Goal: Information Seeking & Learning: Learn about a topic

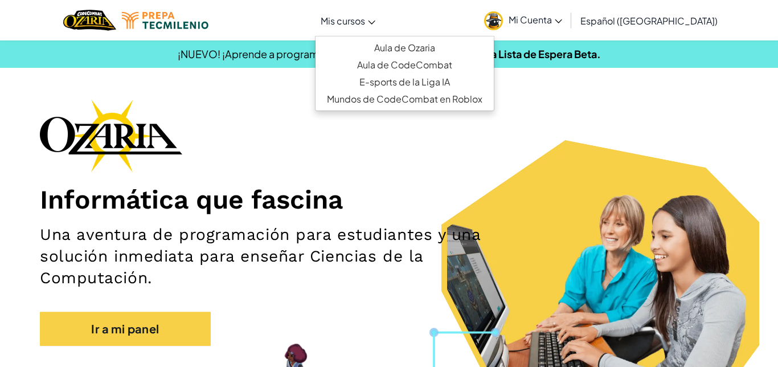
click at [368, 5] on link "Mis cursos" at bounding box center [348, 20] width 66 height 31
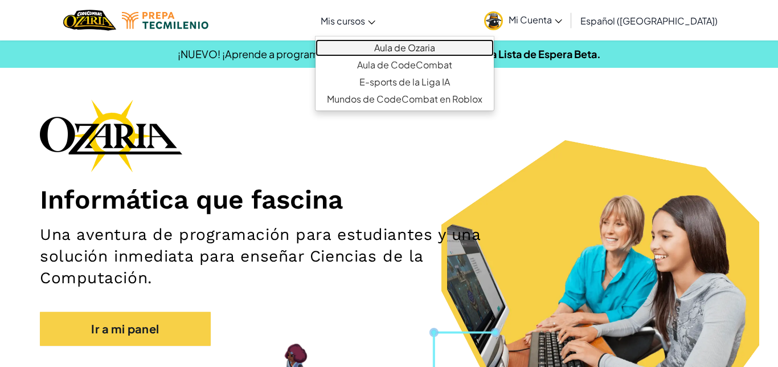
click at [434, 44] on link "Aula de Ozaria" at bounding box center [404, 47] width 178 height 17
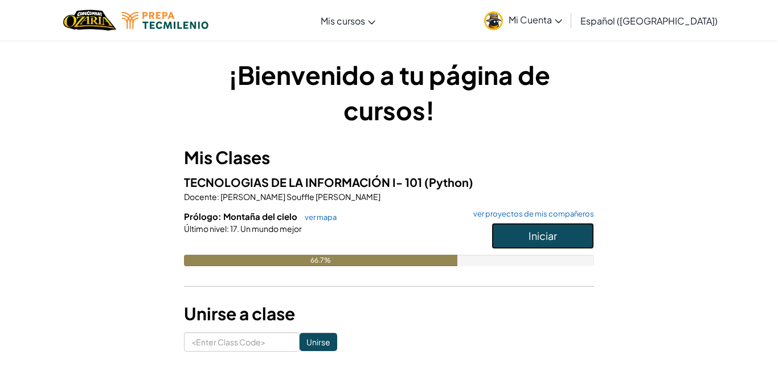
click at [566, 237] on button "Iniciar" at bounding box center [542, 236] width 102 height 26
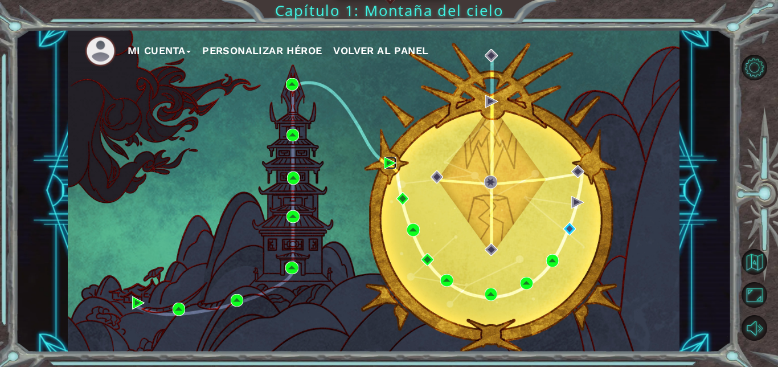
click at [391, 165] on img at bounding box center [390, 163] width 13 height 13
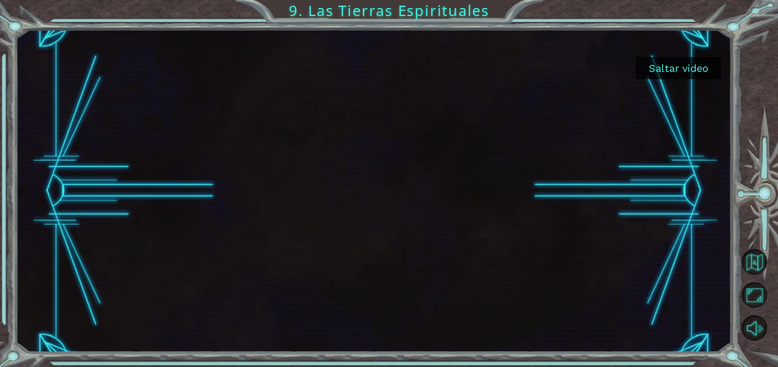
click at [660, 71] on button "Saltar video" at bounding box center [677, 68] width 85 height 22
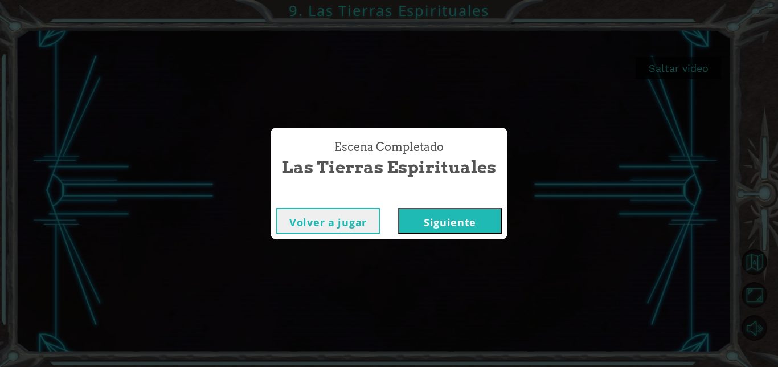
click at [425, 224] on button "Siguiente" at bounding box center [450, 221] width 104 height 26
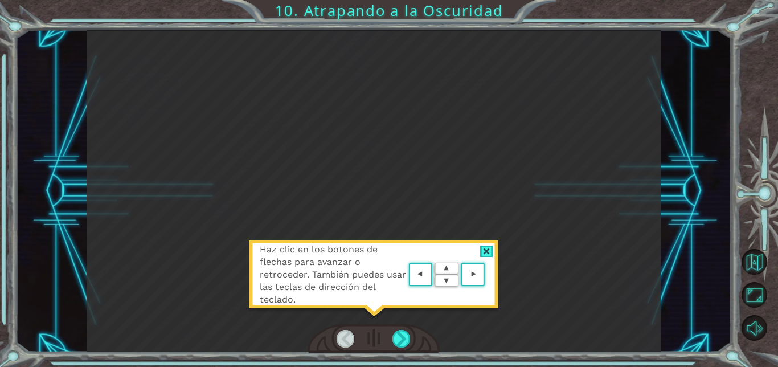
click at [487, 274] on area at bounding box center [487, 274] width 0 height 0
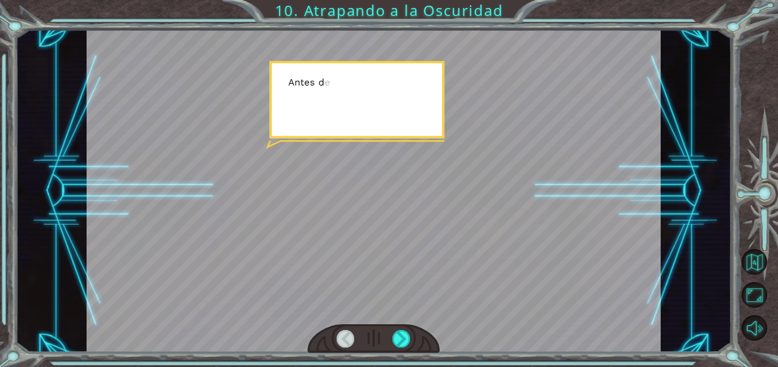
click at [473, 273] on div at bounding box center [374, 191] width 574 height 323
click at [398, 335] on div at bounding box center [401, 339] width 18 height 18
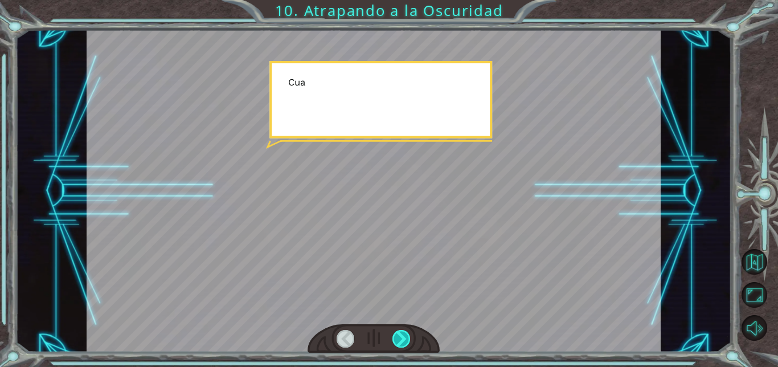
click at [401, 332] on div at bounding box center [401, 339] width 18 height 18
click at [400, 333] on div at bounding box center [401, 339] width 18 height 18
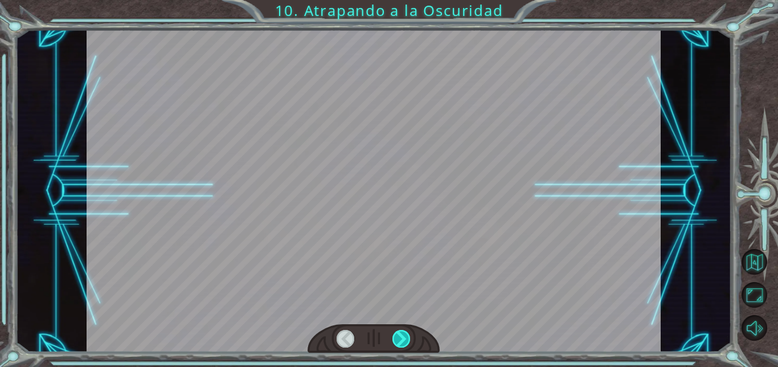
click at [406, 332] on div at bounding box center [401, 339] width 18 height 18
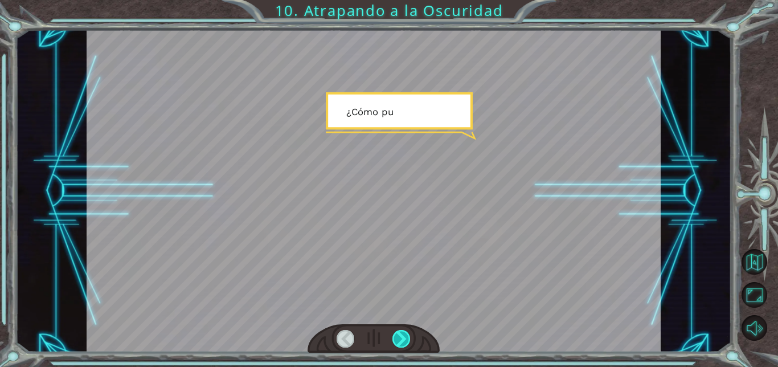
click at [409, 334] on div at bounding box center [401, 339] width 18 height 18
click at [416, 338] on div at bounding box center [373, 338] width 132 height 29
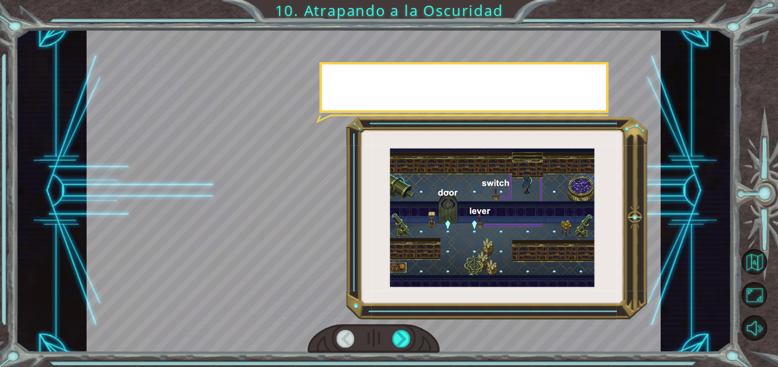
click at [416, 338] on div at bounding box center [373, 338] width 132 height 29
click at [420, 338] on div at bounding box center [373, 338] width 132 height 29
click at [418, 335] on div at bounding box center [373, 338] width 132 height 29
click at [417, 334] on div at bounding box center [373, 338] width 132 height 29
click at [421, 335] on div at bounding box center [373, 338] width 132 height 29
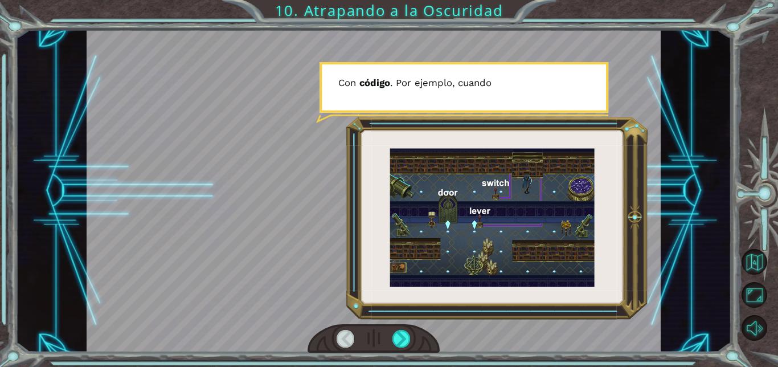
click at [422, 331] on div at bounding box center [373, 338] width 132 height 29
click at [423, 329] on div at bounding box center [373, 338] width 132 height 29
click at [421, 332] on div at bounding box center [373, 338] width 132 height 29
click at [428, 322] on div at bounding box center [374, 191] width 574 height 323
click at [426, 328] on div at bounding box center [373, 338] width 132 height 29
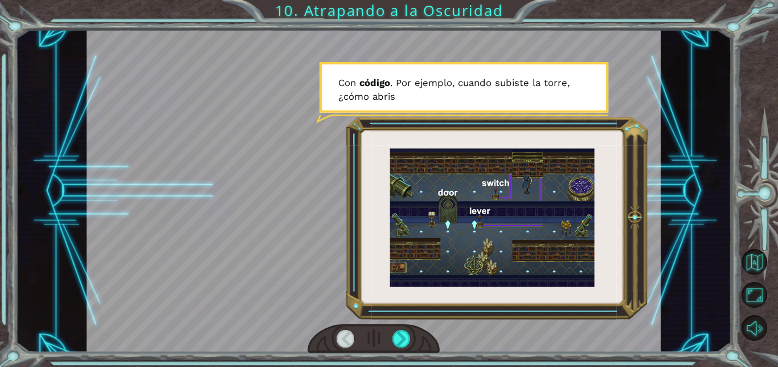
click at [425, 331] on div at bounding box center [373, 338] width 132 height 29
click at [424, 334] on div at bounding box center [373, 338] width 132 height 29
click at [429, 315] on div at bounding box center [374, 191] width 574 height 323
click at [434, 328] on div at bounding box center [373, 338] width 132 height 29
click at [436, 334] on div at bounding box center [373, 338] width 132 height 29
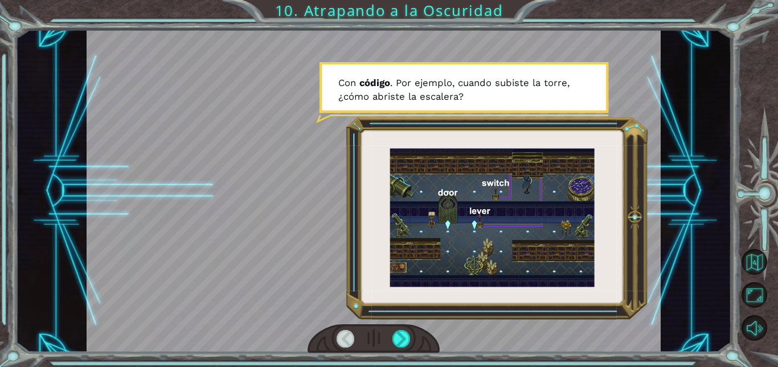
click at [433, 342] on div at bounding box center [373, 338] width 132 height 29
click at [439, 336] on div at bounding box center [374, 191] width 574 height 323
click at [405, 339] on div at bounding box center [401, 339] width 18 height 18
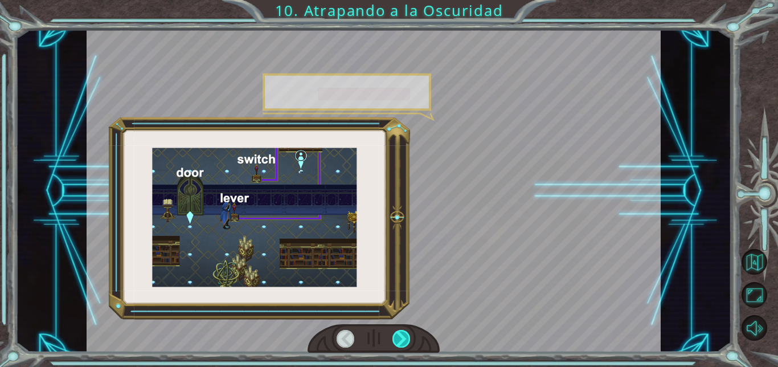
click at [406, 343] on div at bounding box center [401, 339] width 18 height 18
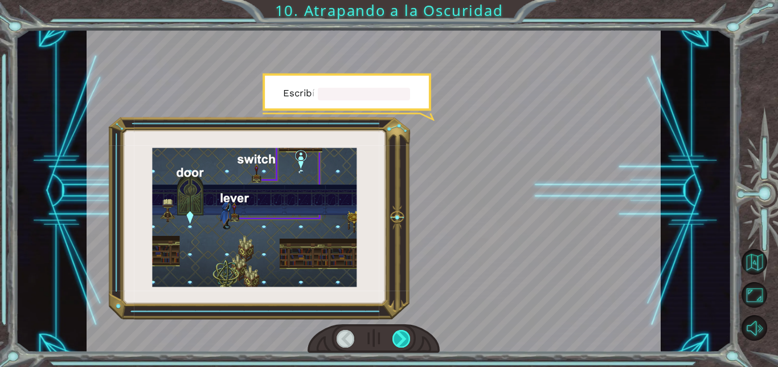
click at [404, 339] on div at bounding box center [401, 339] width 18 height 18
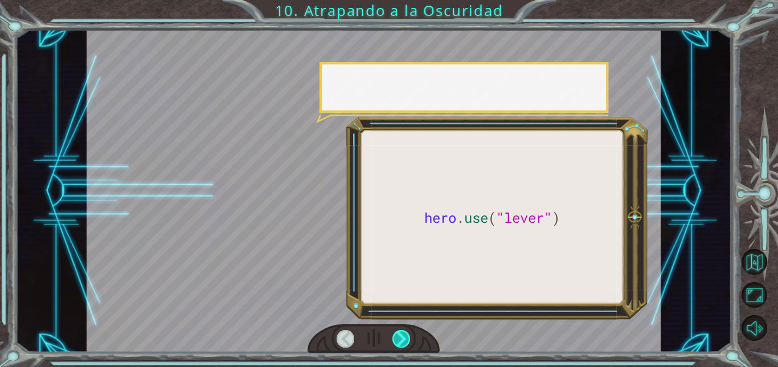
click at [404, 340] on div at bounding box center [401, 339] width 18 height 18
click at [407, 340] on div at bounding box center [401, 339] width 18 height 18
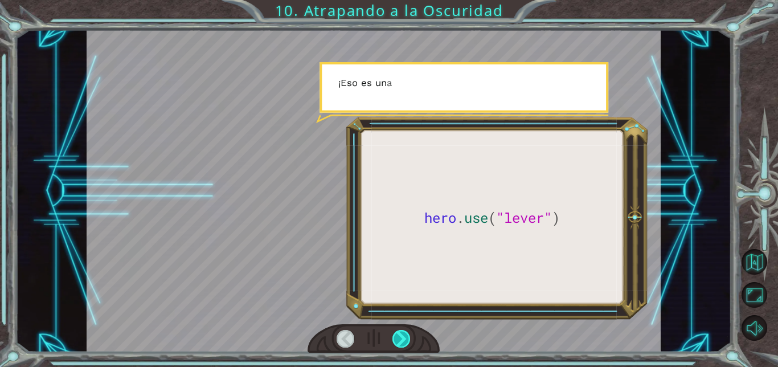
click at [408, 337] on div at bounding box center [401, 339] width 18 height 18
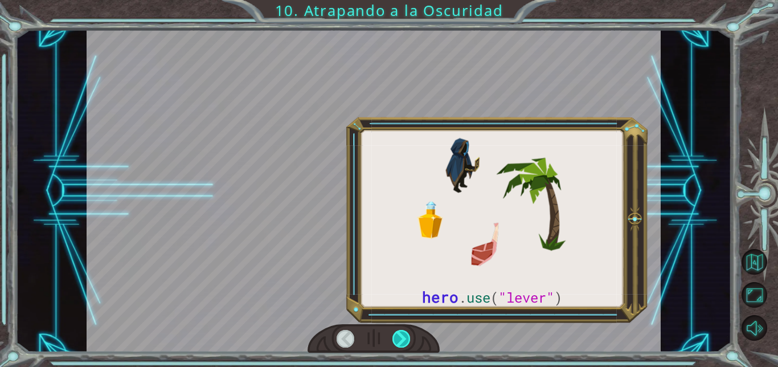
click at [409, 340] on div at bounding box center [401, 339] width 18 height 18
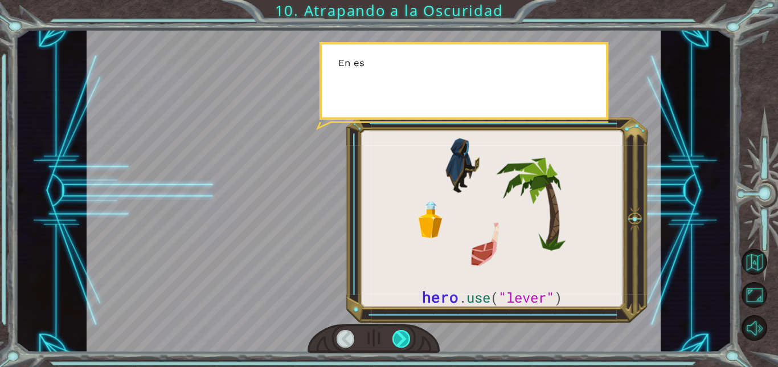
click at [410, 336] on div at bounding box center [401, 339] width 18 height 18
click at [409, 337] on div at bounding box center [401, 339] width 18 height 18
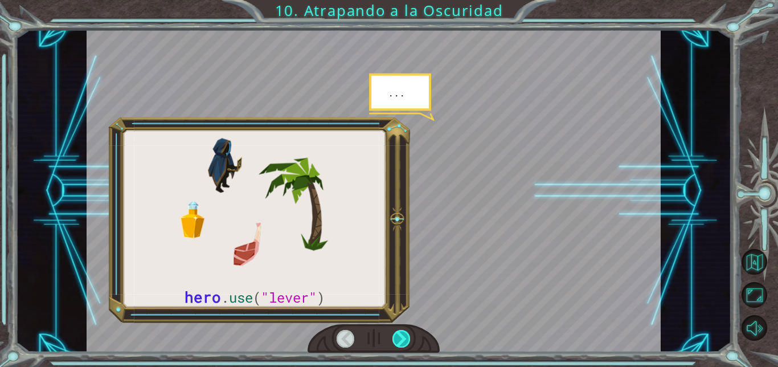
click at [409, 337] on div at bounding box center [401, 339] width 18 height 18
click at [408, 341] on div at bounding box center [401, 339] width 18 height 18
click at [407, 340] on div at bounding box center [401, 339] width 18 height 18
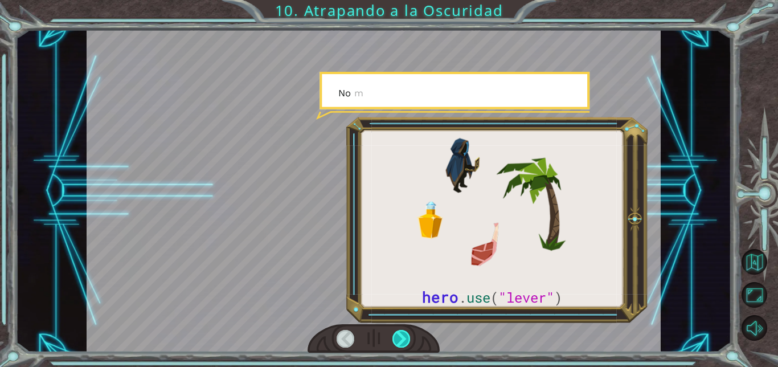
click at [408, 340] on div at bounding box center [401, 339] width 18 height 18
click at [408, 337] on div at bounding box center [401, 339] width 18 height 18
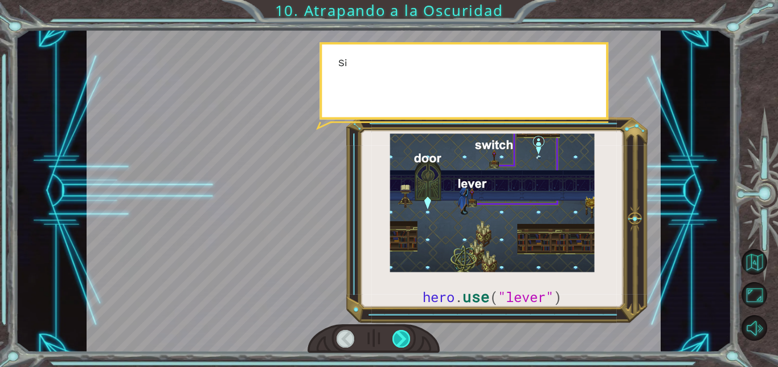
click at [409, 346] on div at bounding box center [401, 339] width 18 height 18
click at [407, 340] on div at bounding box center [401, 339] width 18 height 18
click at [402, 340] on div at bounding box center [401, 339] width 18 height 18
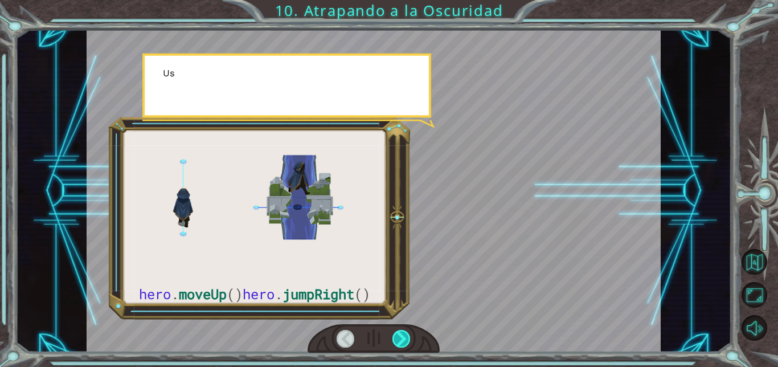
click at [401, 341] on div at bounding box center [401, 339] width 18 height 18
click at [402, 339] on div at bounding box center [401, 339] width 18 height 18
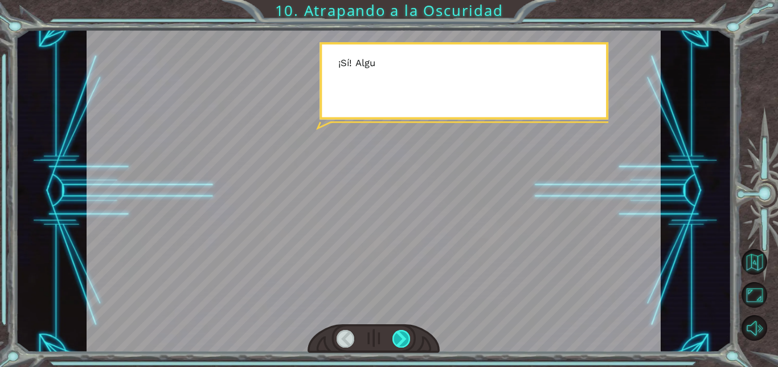
click at [400, 344] on div at bounding box center [401, 339] width 18 height 18
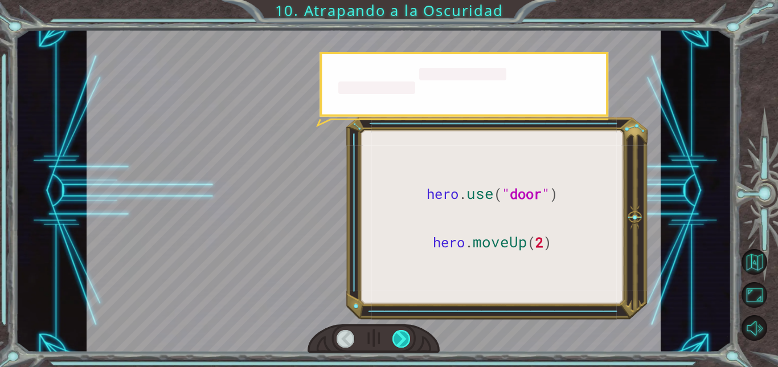
click at [404, 339] on div at bounding box center [401, 339] width 18 height 18
click at [401, 338] on div at bounding box center [401, 339] width 18 height 18
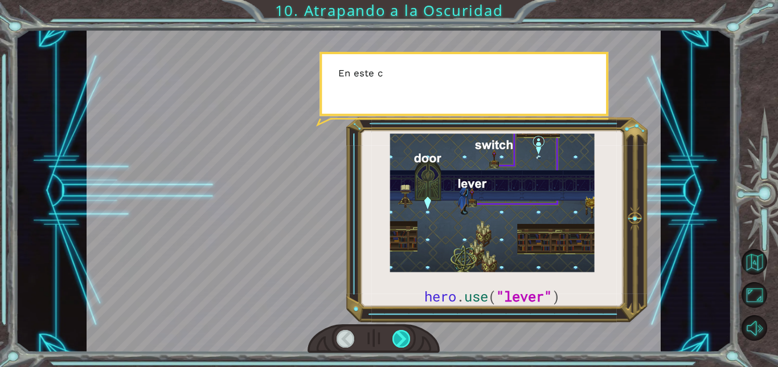
click at [400, 335] on div at bounding box center [401, 339] width 18 height 18
click at [399, 336] on div at bounding box center [401, 339] width 18 height 18
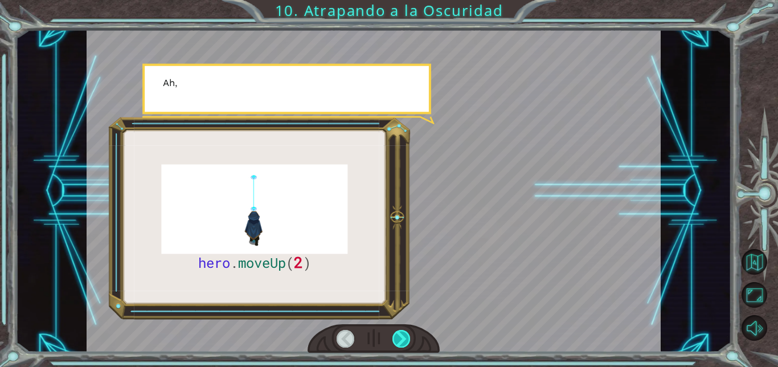
click at [398, 339] on div at bounding box center [401, 339] width 18 height 18
click at [398, 340] on div at bounding box center [401, 339] width 18 height 18
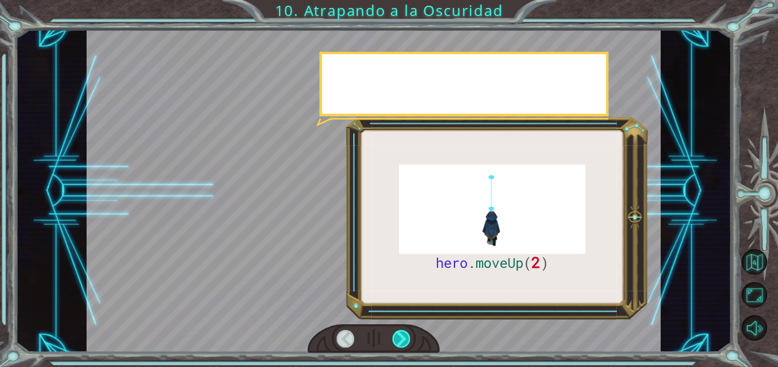
click at [401, 338] on div at bounding box center [401, 339] width 18 height 18
click at [400, 340] on div at bounding box center [401, 339] width 18 height 18
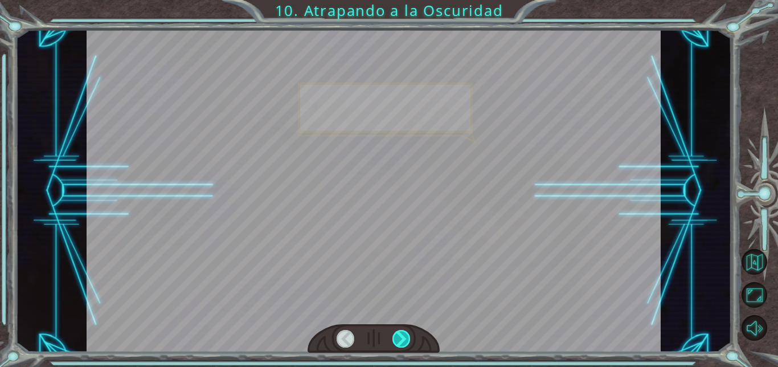
click at [402, 340] on div at bounding box center [401, 339] width 18 height 18
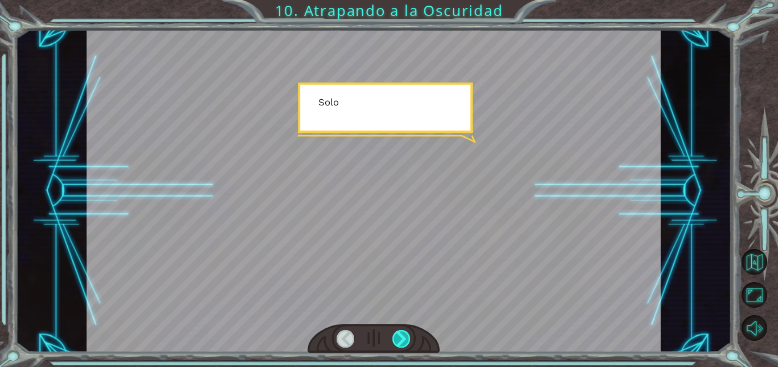
click at [403, 338] on div at bounding box center [401, 339] width 18 height 18
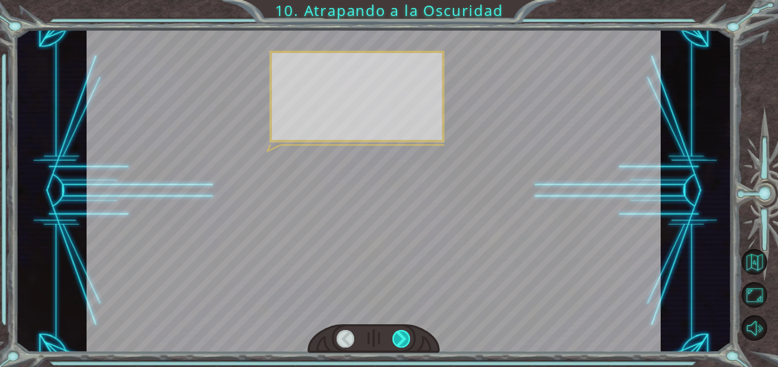
click at [401, 342] on div at bounding box center [401, 339] width 18 height 18
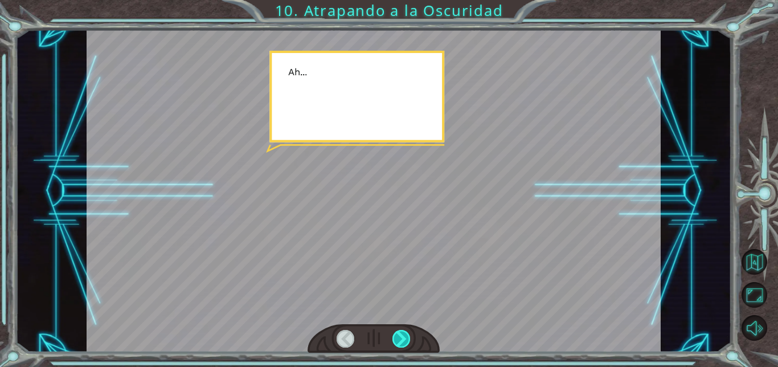
click at [408, 339] on div at bounding box center [401, 339] width 18 height 18
click at [404, 346] on div at bounding box center [401, 339] width 18 height 18
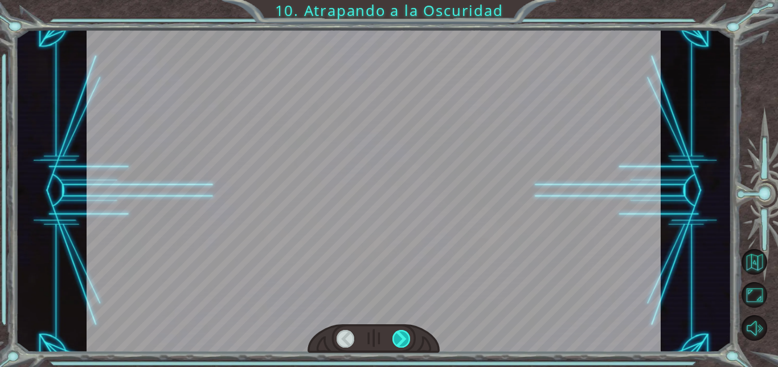
click at [402, 343] on div at bounding box center [401, 339] width 18 height 18
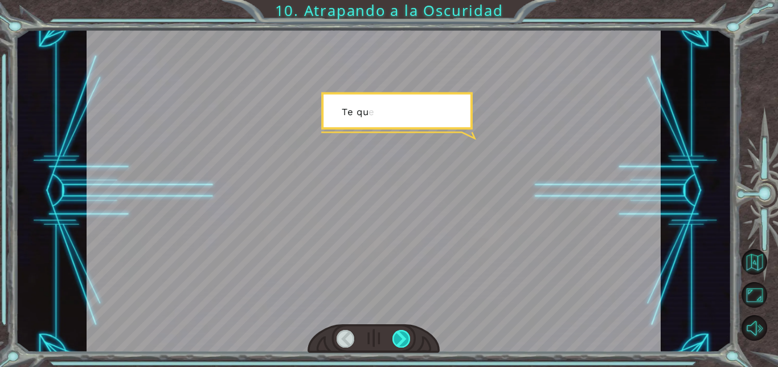
click at [405, 342] on div at bounding box center [401, 339] width 18 height 18
click at [405, 340] on div at bounding box center [401, 339] width 18 height 18
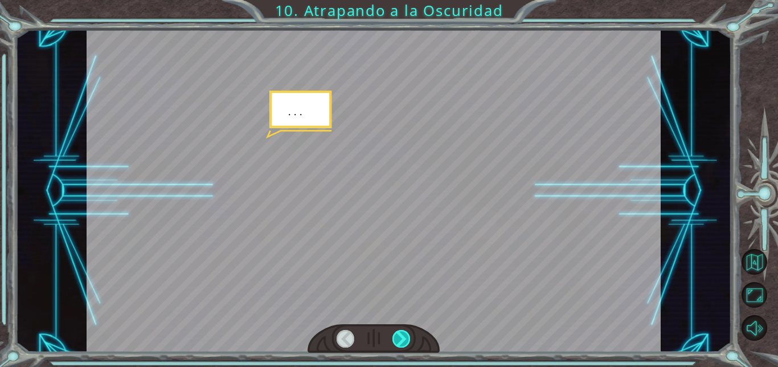
click at [406, 340] on div at bounding box center [401, 339] width 18 height 18
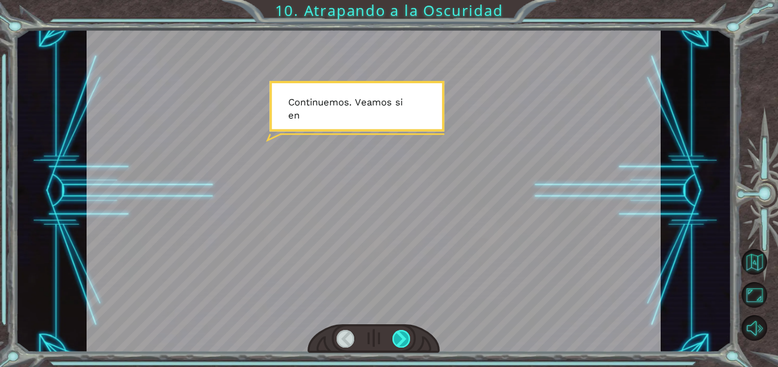
click at [408, 334] on div at bounding box center [401, 339] width 18 height 18
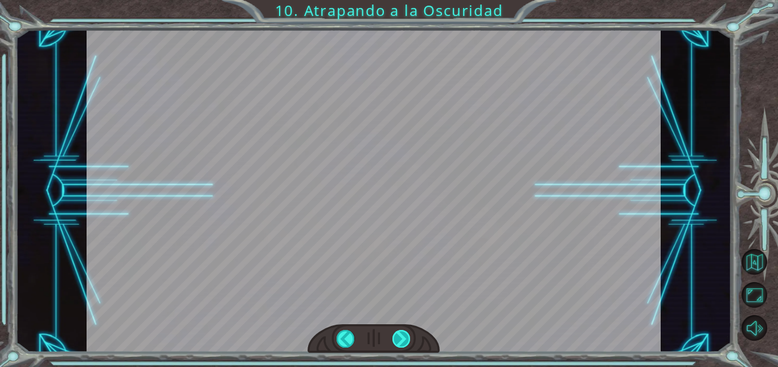
click at [403, 341] on div at bounding box center [401, 339] width 18 height 18
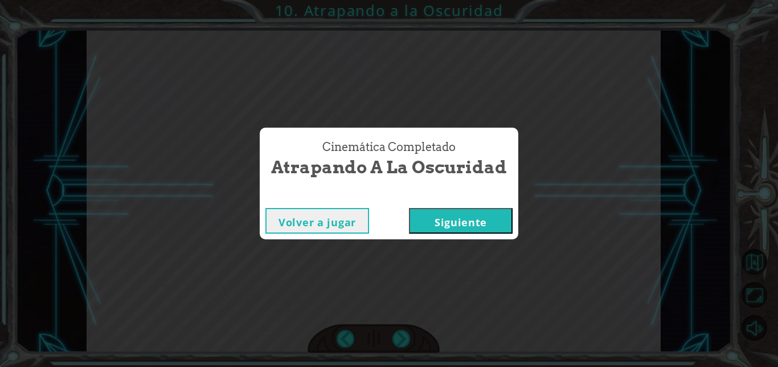
click at [403, 342] on div "Cinemática Completado Atrapando a la Oscuridad Volver a jugar [GEOGRAPHIC_DATA]" at bounding box center [389, 183] width 778 height 367
click at [403, 344] on div "Cinemática Completado Atrapando a la Oscuridad Volver a jugar [GEOGRAPHIC_DATA]" at bounding box center [389, 183] width 778 height 367
click at [475, 228] on button "Siguiente" at bounding box center [461, 221] width 104 height 26
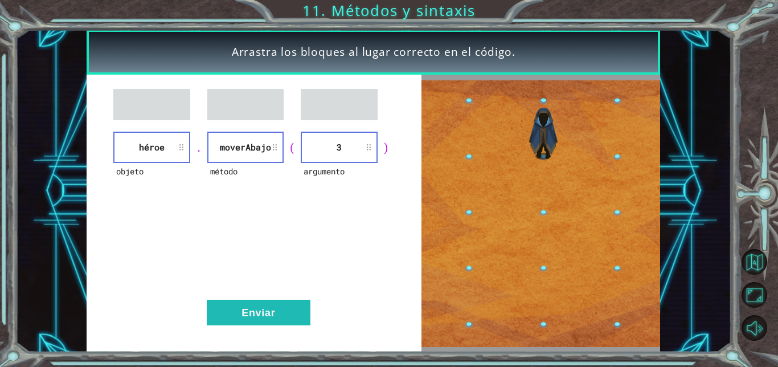
click at [240, 332] on div "objeto héroe . método moverAbajo ( argumento 3 ) Enviar" at bounding box center [254, 213] width 335 height 277
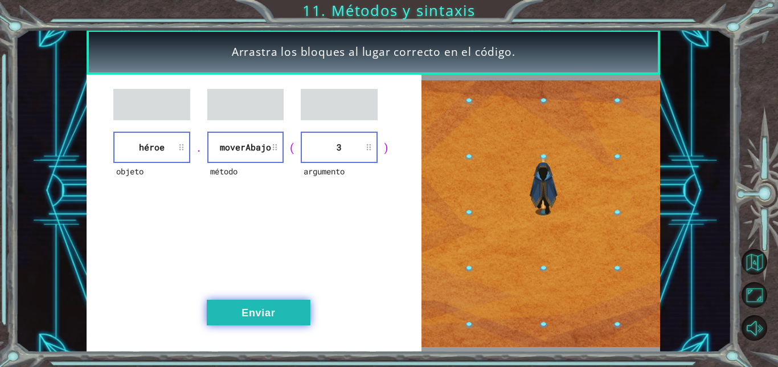
click at [255, 311] on button "Enviar" at bounding box center [259, 312] width 104 height 26
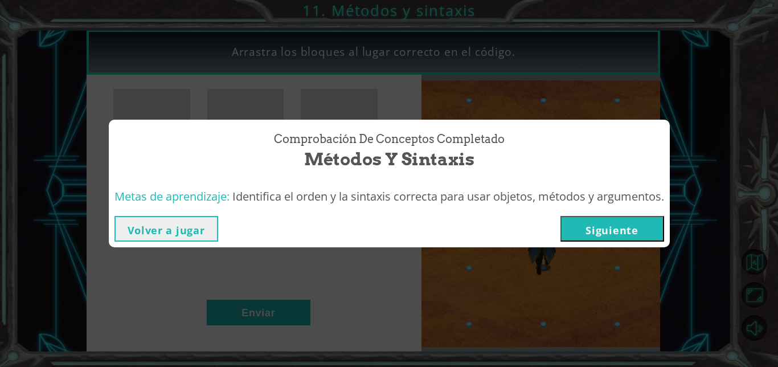
click at [619, 235] on button "Siguiente" at bounding box center [612, 229] width 104 height 26
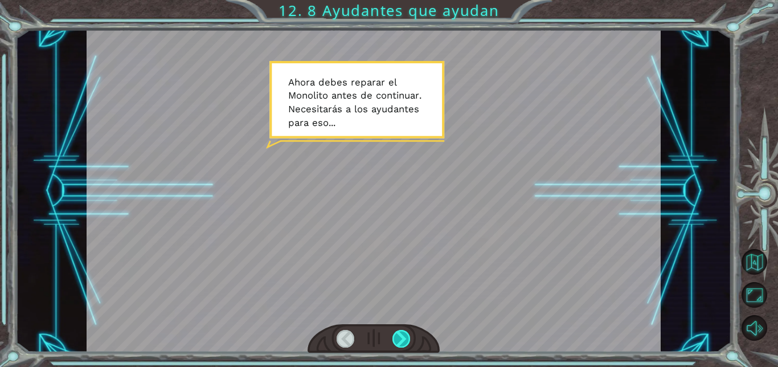
click at [407, 340] on div at bounding box center [401, 339] width 18 height 18
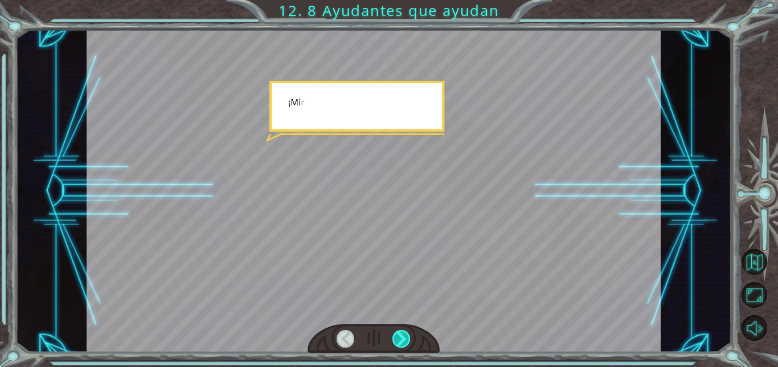
click at [403, 338] on div at bounding box center [401, 339] width 18 height 18
click at [394, 338] on div at bounding box center [401, 339] width 18 height 18
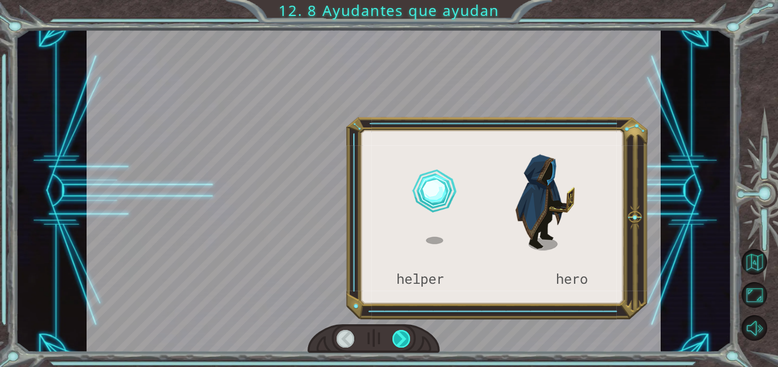
click at [402, 342] on div at bounding box center [401, 339] width 18 height 18
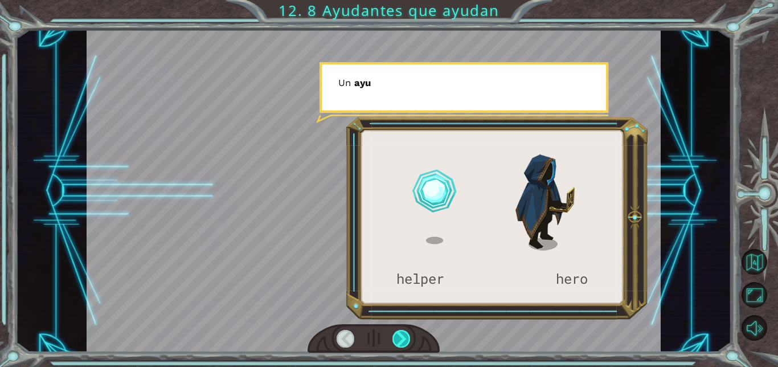
click at [394, 342] on div at bounding box center [401, 339] width 18 height 18
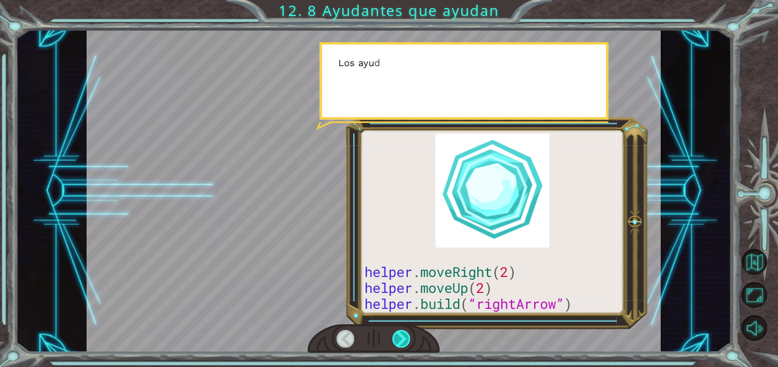
click at [399, 344] on div at bounding box center [401, 339] width 18 height 18
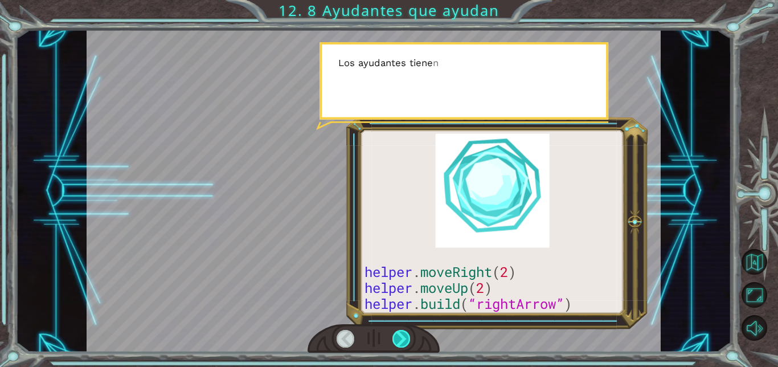
click at [398, 346] on div at bounding box center [401, 339] width 18 height 18
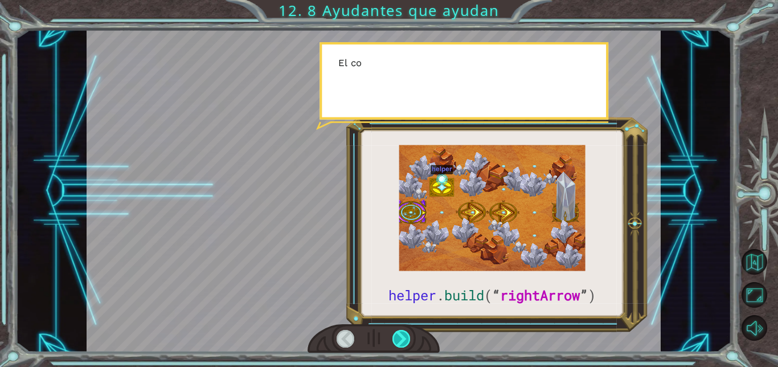
click at [395, 347] on div at bounding box center [401, 339] width 18 height 18
click at [395, 346] on div at bounding box center [401, 339] width 18 height 18
click at [397, 343] on div at bounding box center [401, 339] width 18 height 18
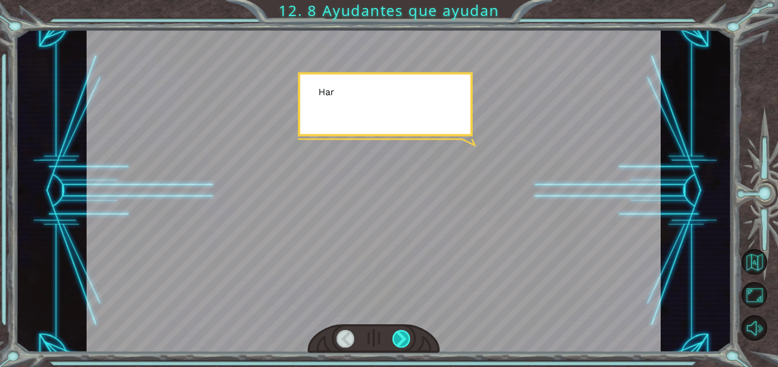
click at [397, 341] on div at bounding box center [401, 339] width 18 height 18
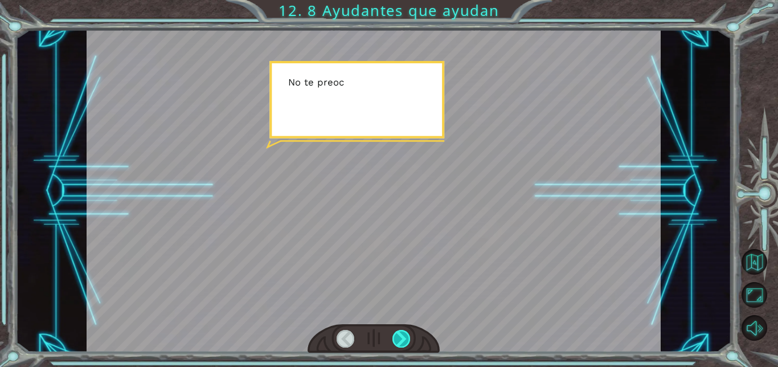
click at [409, 335] on div at bounding box center [401, 339] width 18 height 18
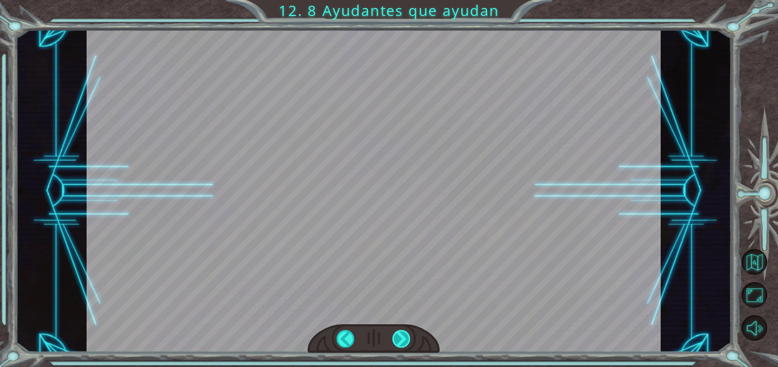
click at [401, 340] on div at bounding box center [401, 339] width 18 height 18
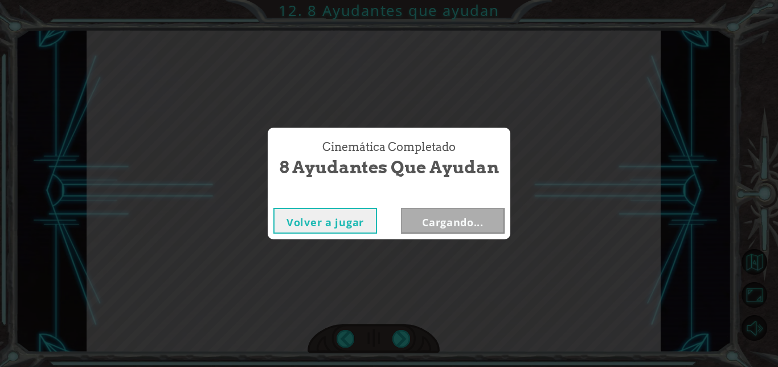
click at [393, 342] on div "Cinemática Completado 8 Ayudantes que ayudan Volver a jugar Cargando..." at bounding box center [389, 183] width 778 height 367
click at [394, 346] on div "Cinemática Completado 8 Ayudantes que ayudan Volver a jugar Cargando..." at bounding box center [389, 183] width 778 height 367
click at [390, 346] on div "Cinemática Completado 8 Ayudantes que ayudan Volver a jugar [GEOGRAPHIC_DATA]" at bounding box center [389, 183] width 778 height 367
click at [444, 217] on button "Siguiente" at bounding box center [453, 221] width 104 height 26
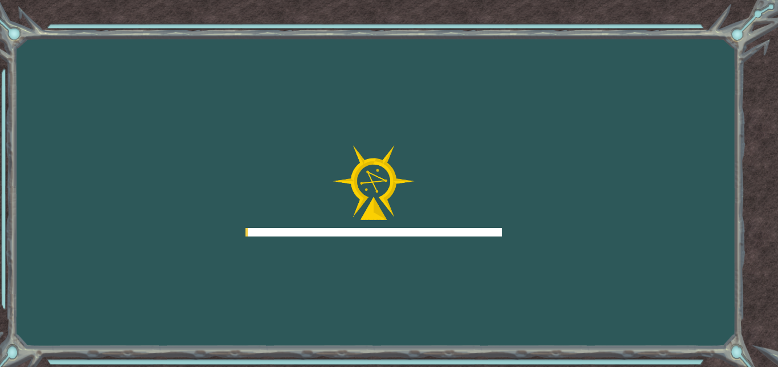
click at [454, 231] on div at bounding box center [373, 232] width 256 height 9
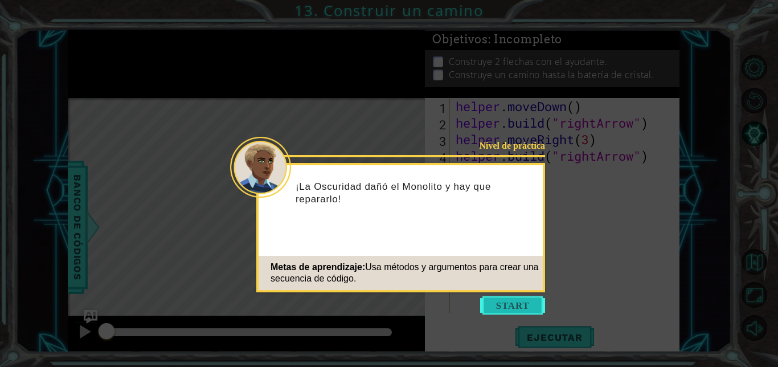
click at [528, 305] on button "Start" at bounding box center [512, 305] width 65 height 18
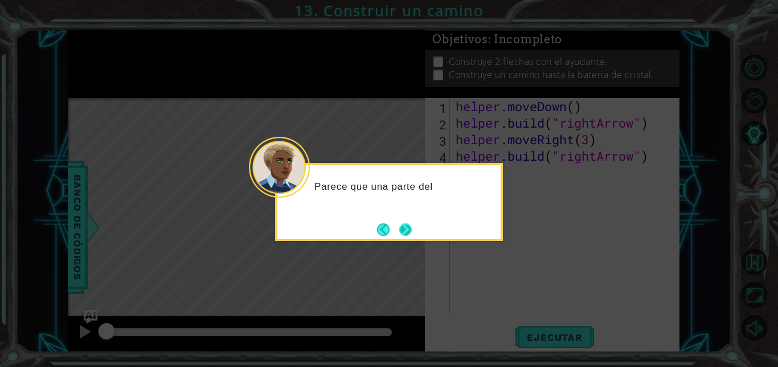
click at [409, 232] on button "Next" at bounding box center [405, 229] width 13 height 13
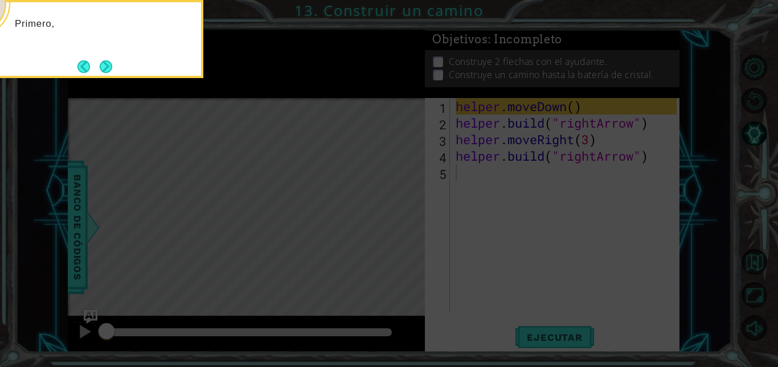
click at [437, 222] on icon at bounding box center [389, 183] width 778 height 367
click at [253, 134] on icon at bounding box center [389, 183] width 778 height 367
click at [108, 67] on button "Next" at bounding box center [106, 66] width 13 height 13
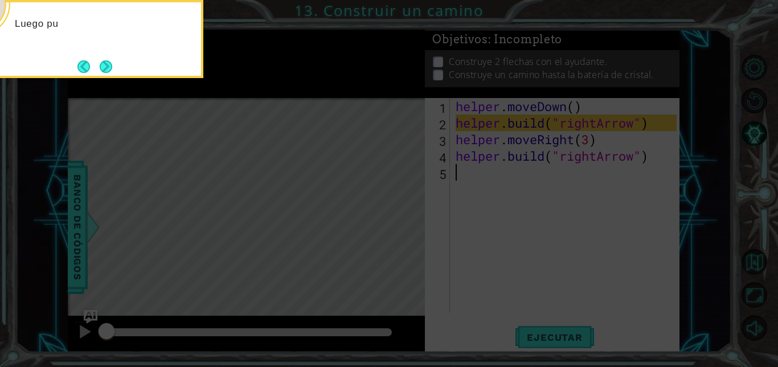
click at [108, 67] on button "Next" at bounding box center [106, 66] width 13 height 13
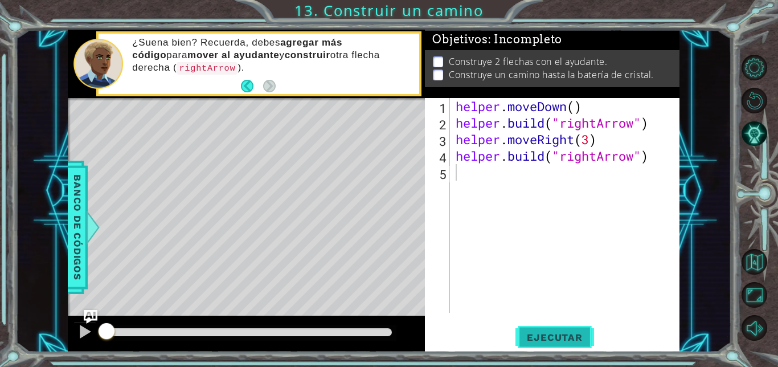
click at [546, 334] on span "Ejecutar" at bounding box center [554, 336] width 78 height 11
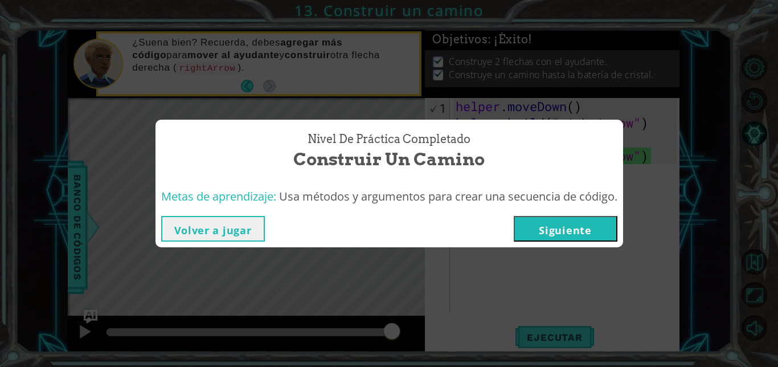
click at [541, 224] on button "Siguiente" at bounding box center [565, 229] width 104 height 26
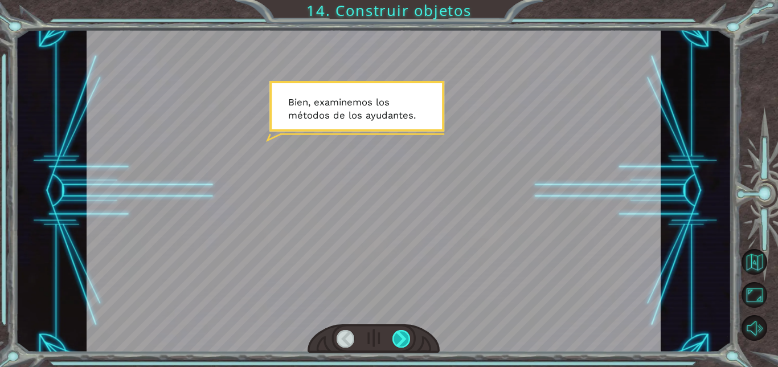
click at [400, 331] on div at bounding box center [401, 339] width 18 height 18
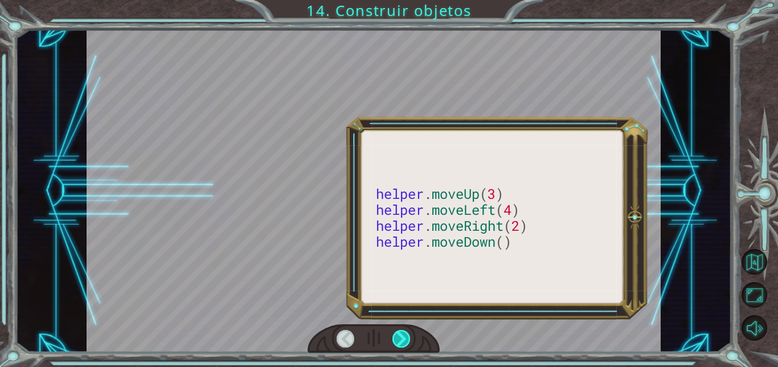
click at [400, 331] on div at bounding box center [401, 339] width 18 height 18
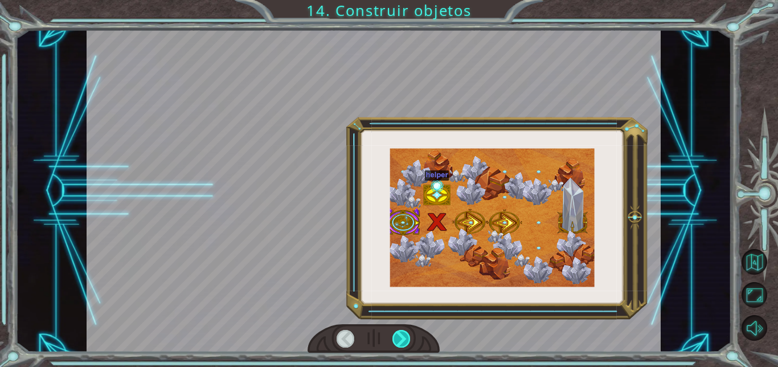
click at [400, 332] on div at bounding box center [401, 339] width 18 height 18
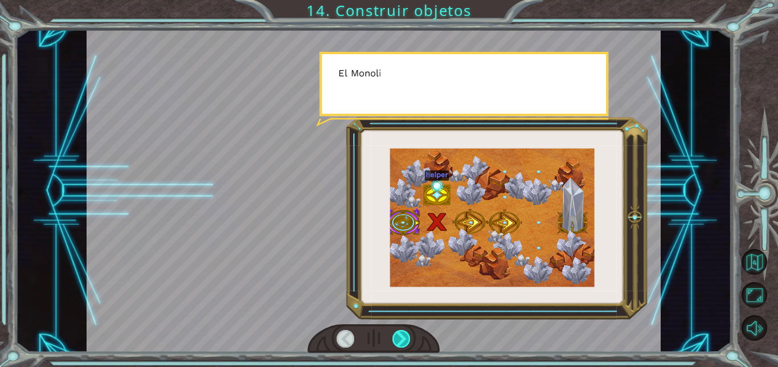
click at [400, 332] on div at bounding box center [401, 339] width 18 height 18
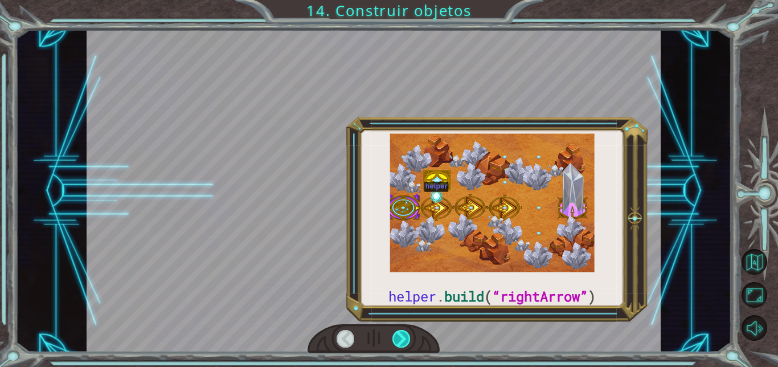
click at [400, 332] on div at bounding box center [401, 339] width 18 height 18
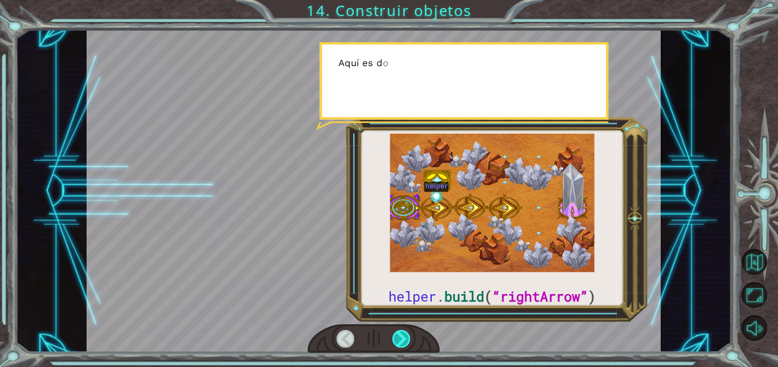
click at [400, 332] on div at bounding box center [401, 339] width 18 height 18
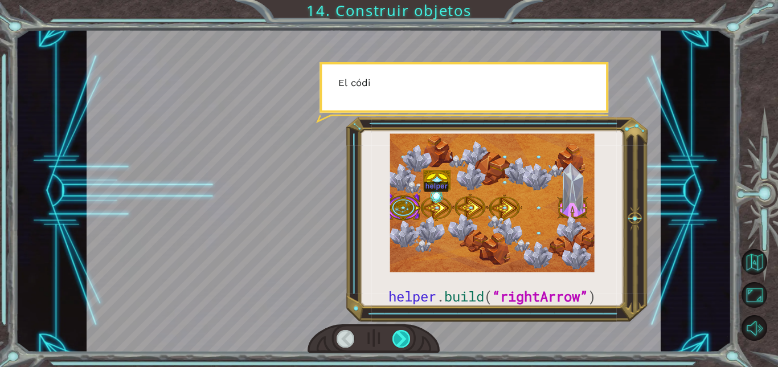
click at [400, 332] on div at bounding box center [401, 339] width 18 height 18
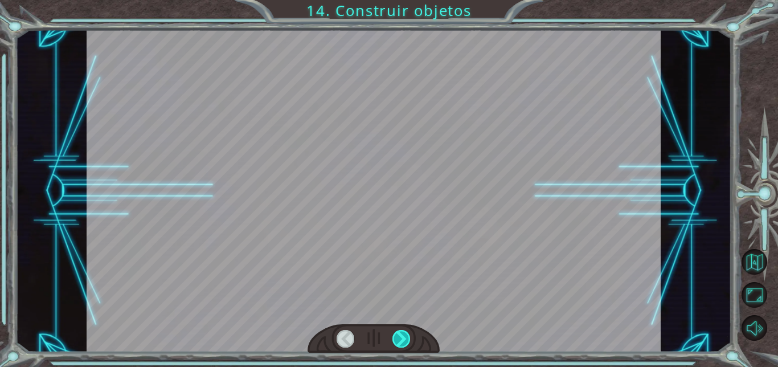
click at [400, 332] on div at bounding box center [401, 339] width 18 height 18
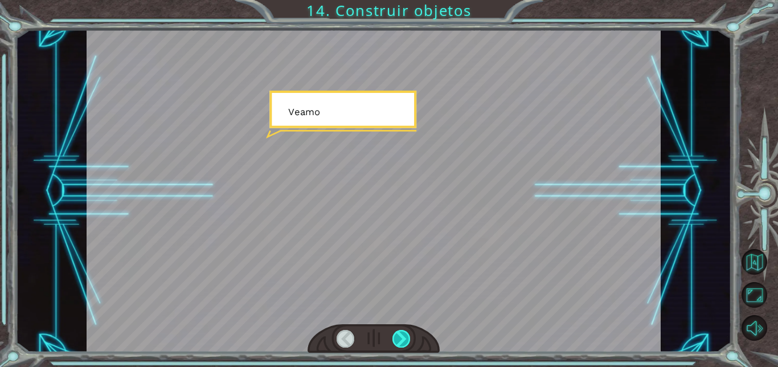
click at [400, 332] on div at bounding box center [401, 339] width 18 height 18
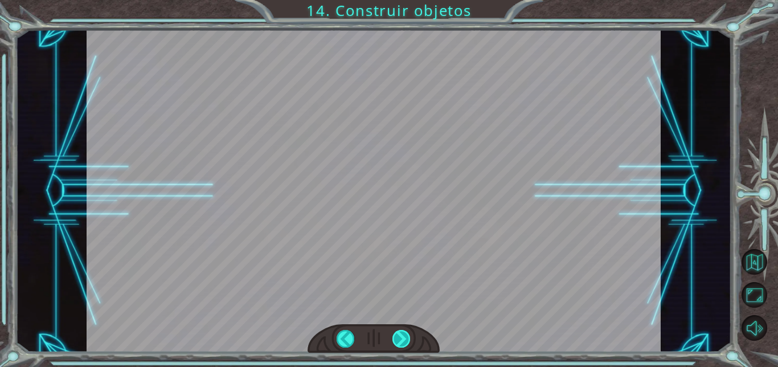
click at [400, 0] on div "helper . build ( “rightArrow” ) B i e n , e x a m i n e m o s l o s m é t o d o…" at bounding box center [389, 0] width 778 height 0
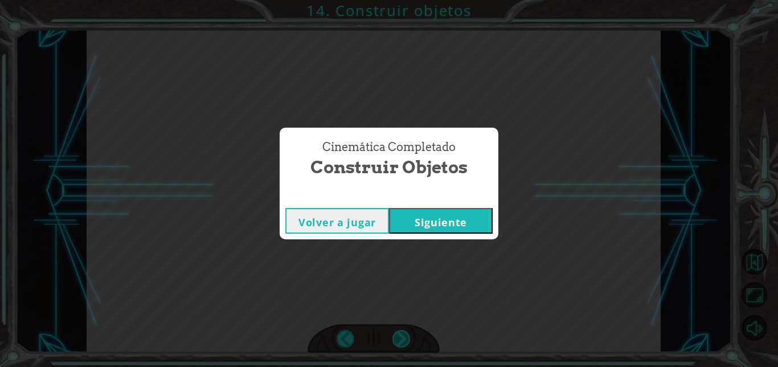
click at [400, 332] on div "Cinemática Completado Construir objetos Volver a jugar [GEOGRAPHIC_DATA]" at bounding box center [389, 183] width 778 height 367
click at [436, 221] on button "Siguiente" at bounding box center [441, 221] width 104 height 26
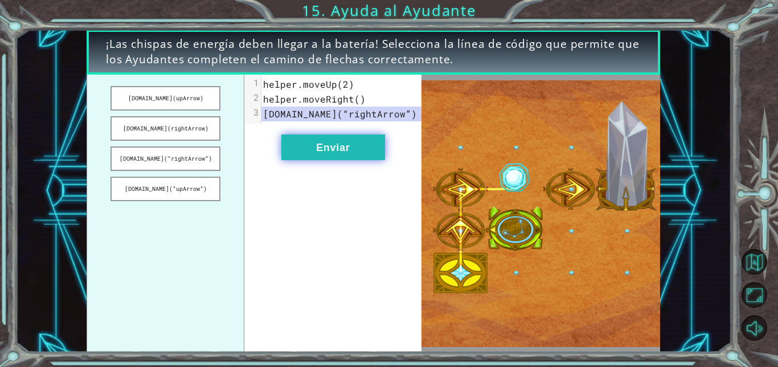
click at [348, 153] on button "Enviar" at bounding box center [333, 147] width 104 height 26
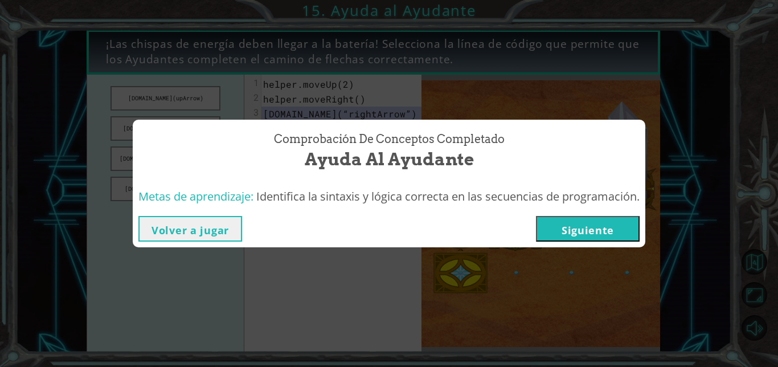
click at [484, 90] on div "Comprobación de conceptos Completado Ayuda al Ayudante Metas de aprendizaje: Id…" at bounding box center [389, 183] width 778 height 367
click at [220, 225] on button "Volver a jugar" at bounding box center [190, 229] width 104 height 26
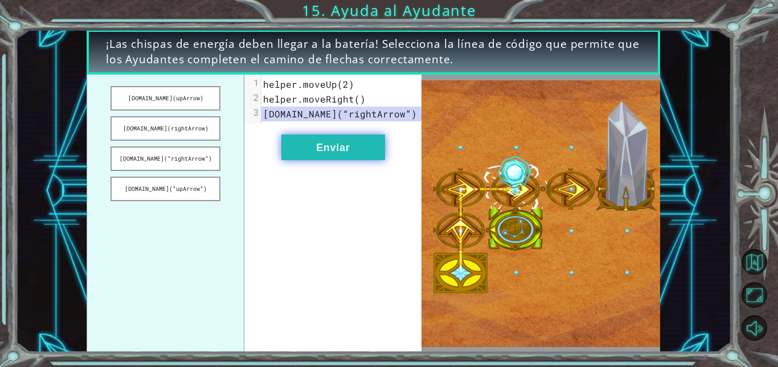
click at [346, 143] on button "Enviar" at bounding box center [333, 147] width 104 height 26
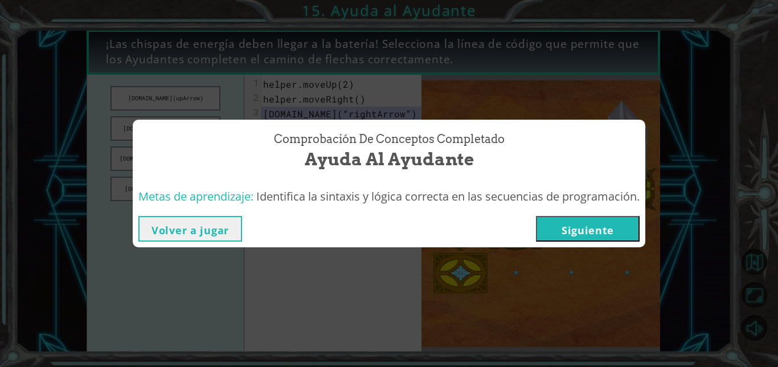
click at [223, 221] on button "Volver a jugar" at bounding box center [190, 229] width 104 height 26
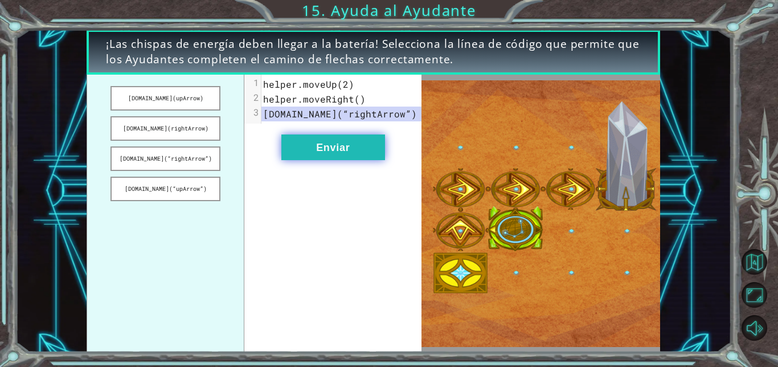
click at [315, 145] on button "Enviar" at bounding box center [333, 147] width 104 height 26
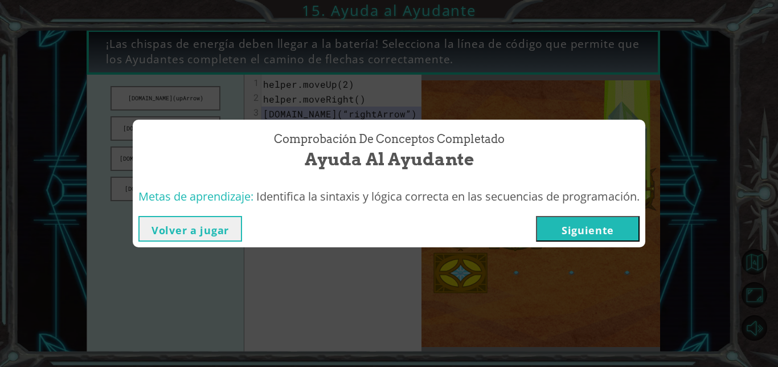
click at [587, 235] on button "Siguiente" at bounding box center [588, 229] width 104 height 26
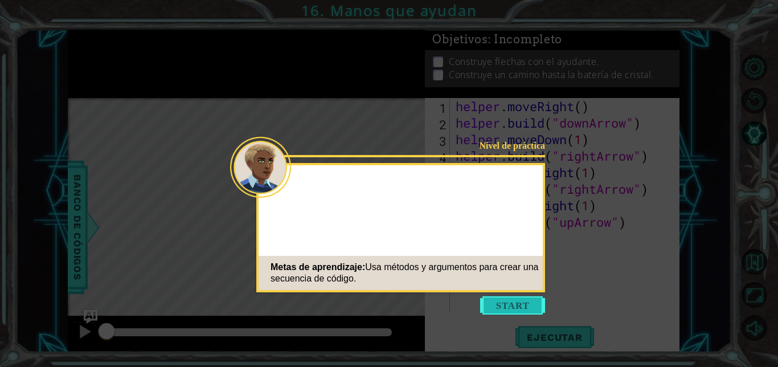
click at [517, 299] on button "Start" at bounding box center [512, 305] width 65 height 18
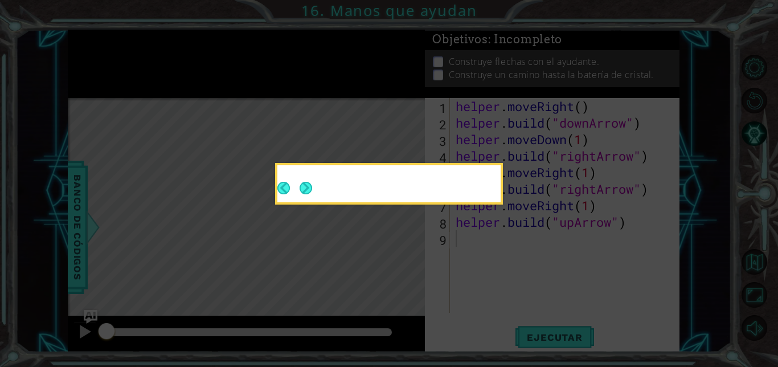
click at [310, 192] on button "Next" at bounding box center [305, 188] width 13 height 13
click at [302, 186] on icon at bounding box center [389, 183] width 778 height 367
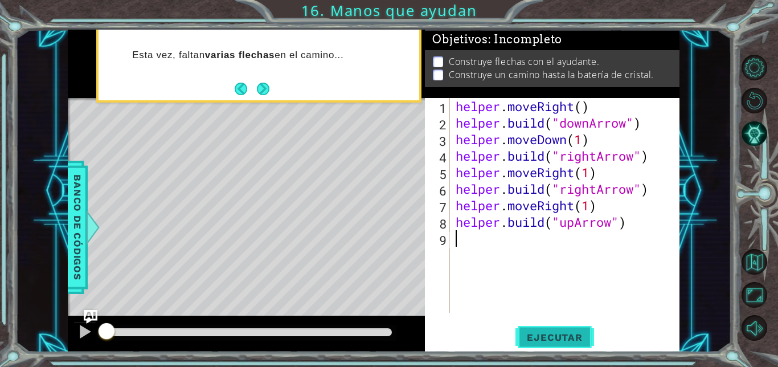
click at [573, 347] on button "Ejecutar" at bounding box center [554, 337] width 78 height 26
click at [559, 337] on span "Ejecutar" at bounding box center [554, 336] width 78 height 11
click at [712, 2] on div "1 ההההההההההההההההההההההההההההההההההההההההההההההההההההההההההההההההההההההההההההה…" at bounding box center [389, 183] width 778 height 367
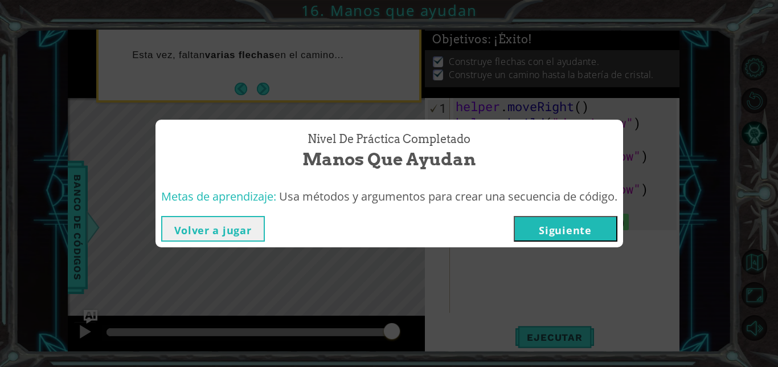
click at [581, 234] on button "Siguiente" at bounding box center [565, 229] width 104 height 26
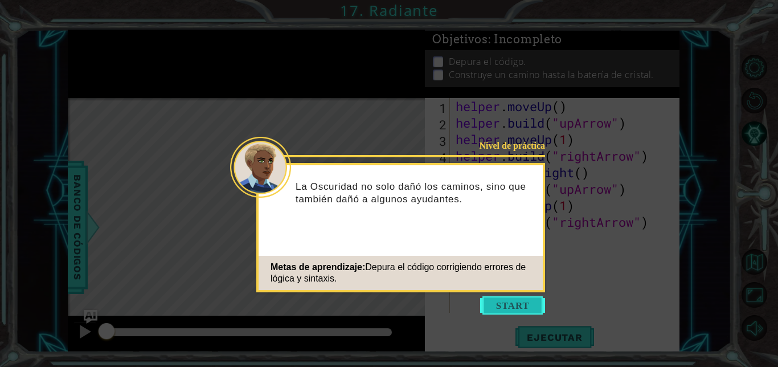
click at [513, 302] on button "Start" at bounding box center [512, 305] width 65 height 18
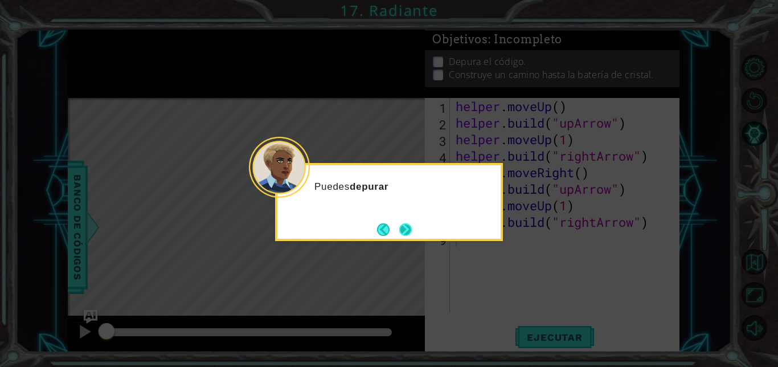
click at [405, 231] on button "Next" at bounding box center [405, 229] width 13 height 13
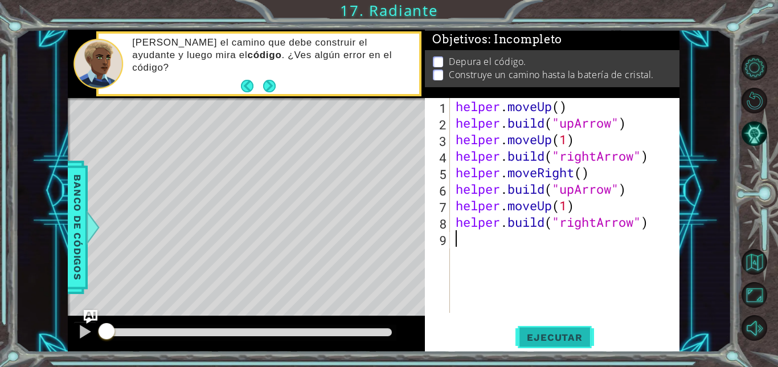
click at [581, 342] on span "Ejecutar" at bounding box center [554, 336] width 78 height 11
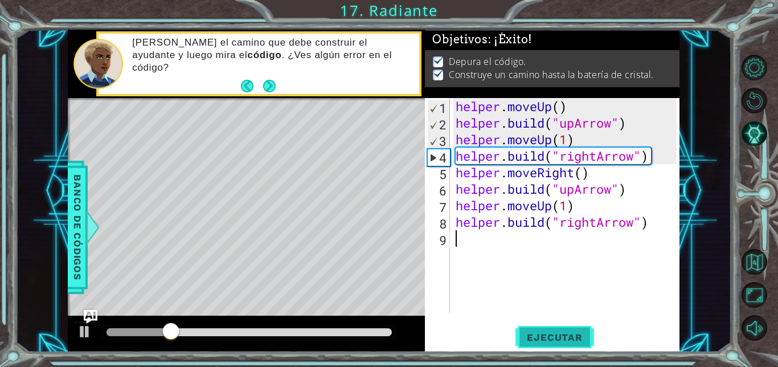
click at [574, 333] on span "Ejecutar" at bounding box center [554, 336] width 78 height 11
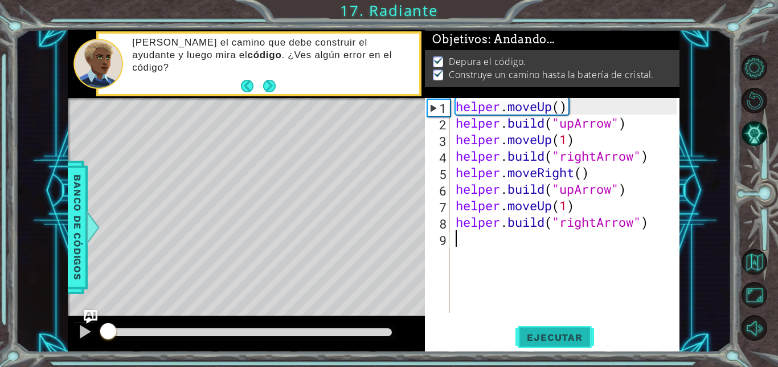
click at [567, 338] on span "Ejecutar" at bounding box center [554, 336] width 78 height 11
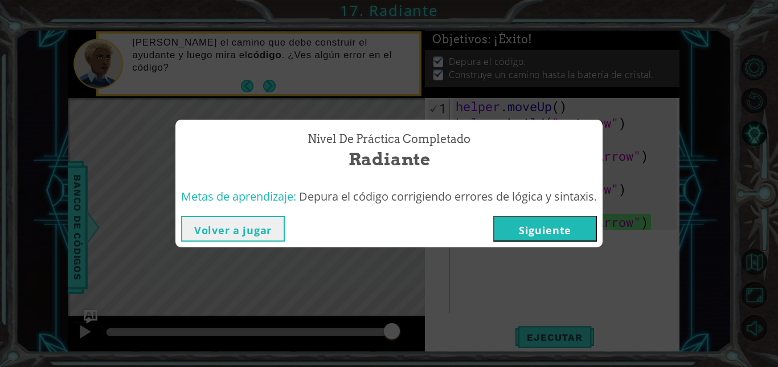
click at [238, 225] on button "Volver a jugar" at bounding box center [233, 229] width 104 height 26
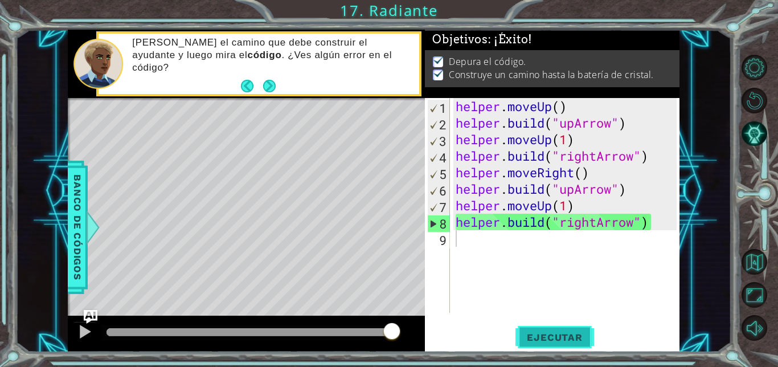
click at [531, 330] on button "Ejecutar" at bounding box center [554, 337] width 78 height 26
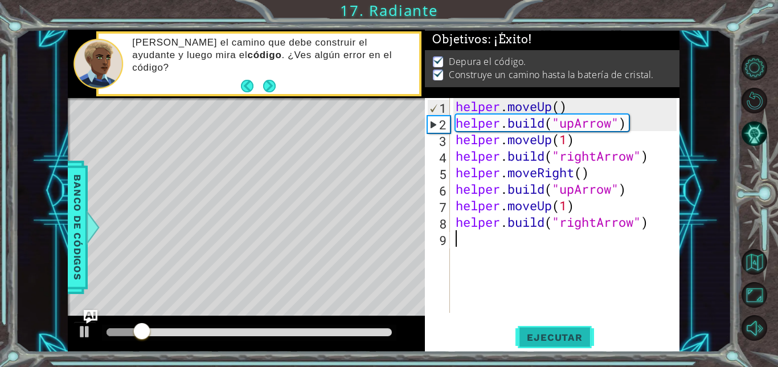
click at [531, 330] on button "Ejecutar" at bounding box center [554, 337] width 78 height 26
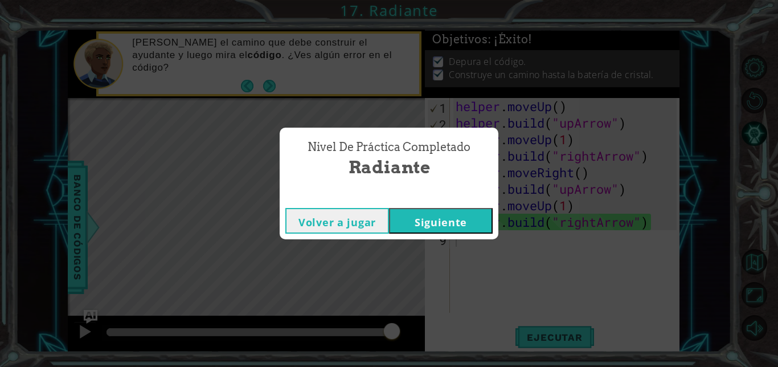
click at [424, 219] on button "Siguiente" at bounding box center [441, 221] width 104 height 26
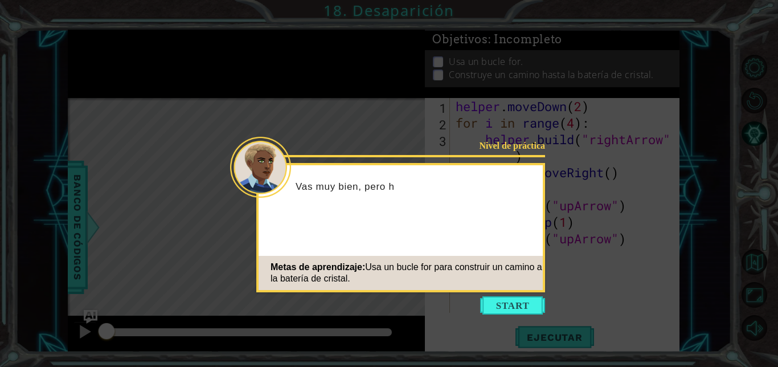
click at [507, 303] on button "Start" at bounding box center [512, 305] width 65 height 18
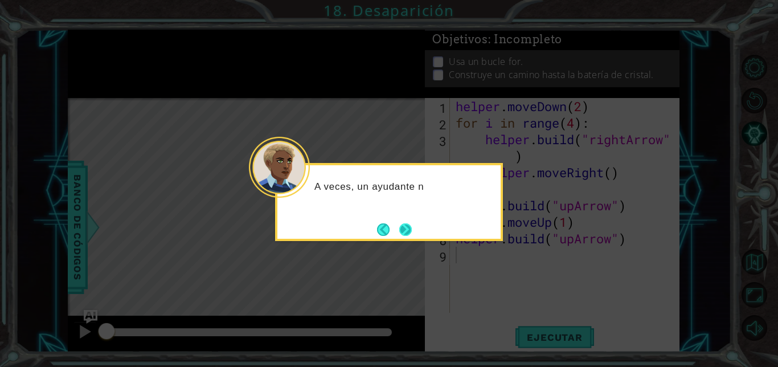
click at [400, 224] on button "Next" at bounding box center [405, 229] width 13 height 13
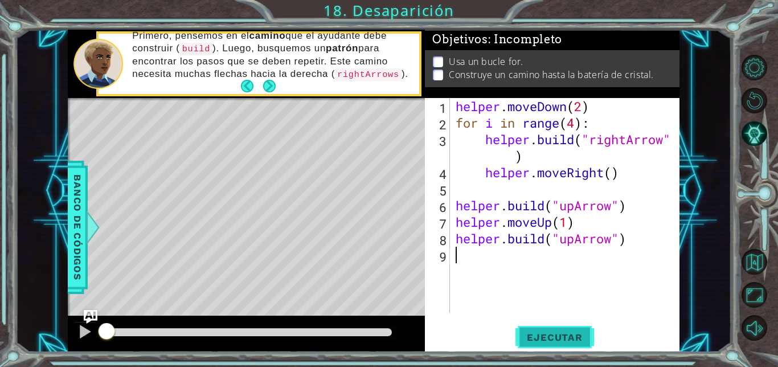
click at [550, 333] on span "Ejecutar" at bounding box center [554, 336] width 78 height 11
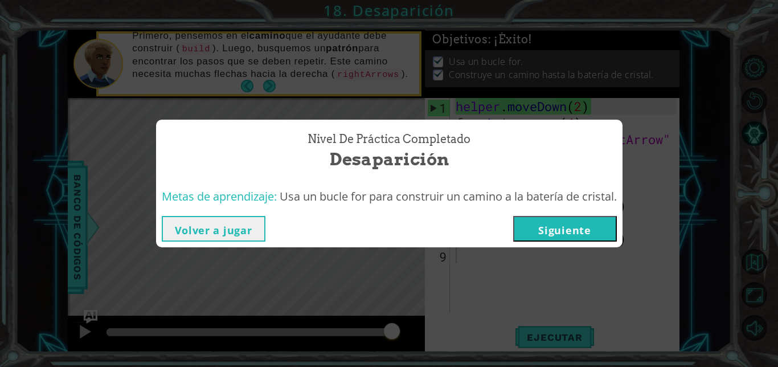
click at [605, 344] on div "Nivel de práctica Completado Desaparición Metas de aprendizaje: Usa un bucle fo…" at bounding box center [389, 183] width 778 height 367
click at [569, 235] on button "Siguiente" at bounding box center [565, 229] width 104 height 26
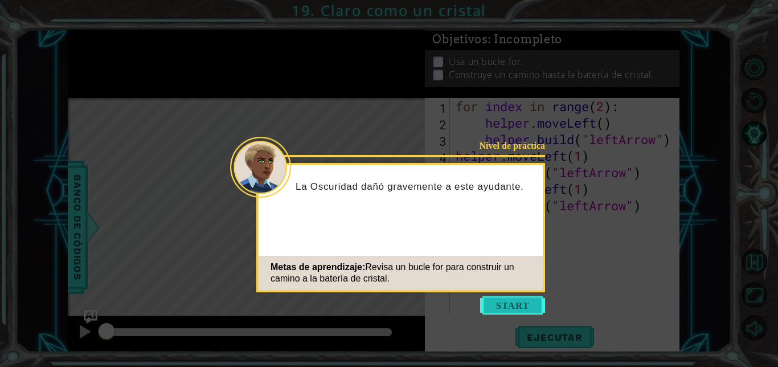
click at [500, 301] on button "Start" at bounding box center [512, 305] width 65 height 18
